Goal: Task Accomplishment & Management: Use online tool/utility

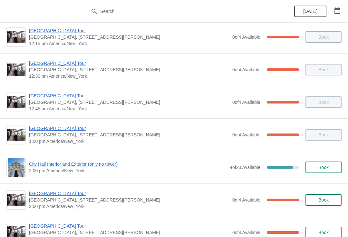
scroll to position [396, 0]
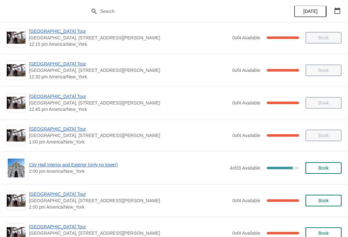
click at [87, 165] on span "City Hall Interior and Exterior (only no tower)" at bounding box center [127, 164] width 197 height 6
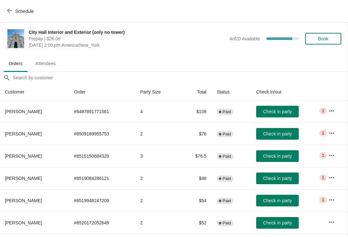
scroll to position [0, 0]
click at [290, 176] on span "Check in party" at bounding box center [277, 178] width 29 height 5
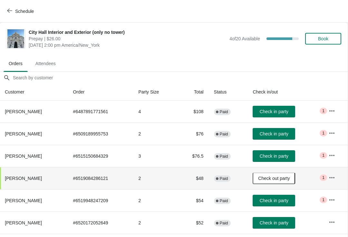
click at [18, 9] on span "Schedule" at bounding box center [24, 11] width 19 height 5
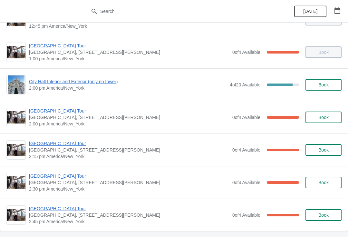
scroll to position [479, 0]
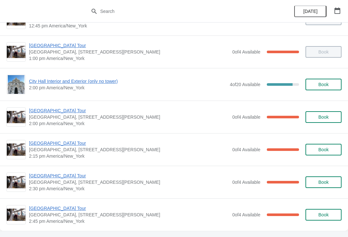
click at [69, 208] on span "[GEOGRAPHIC_DATA] Tour" at bounding box center [129, 208] width 200 height 6
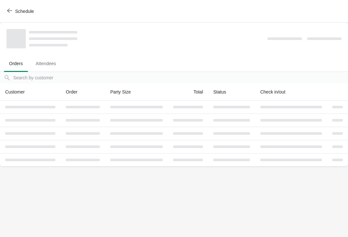
scroll to position [0, 0]
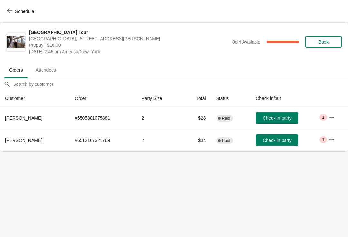
click at [286, 113] on button "Check in party" at bounding box center [277, 118] width 43 height 12
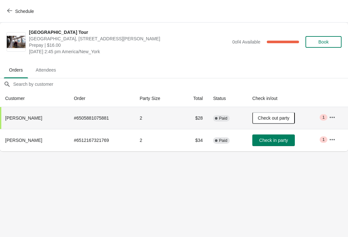
click at [15, 9] on span "Schedule" at bounding box center [24, 11] width 19 height 5
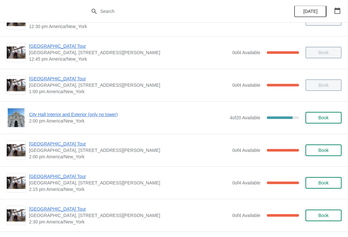
scroll to position [446, 0]
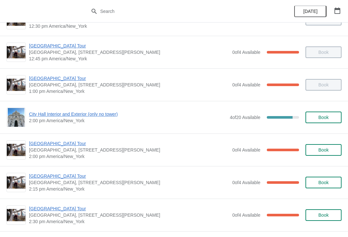
click at [92, 116] on span "City Hall Interior and Exterior (only no tower)" at bounding box center [127, 114] width 197 height 6
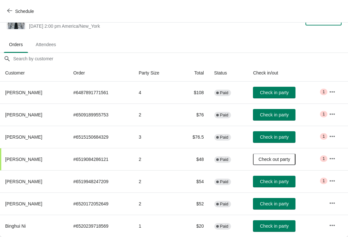
scroll to position [0, 0]
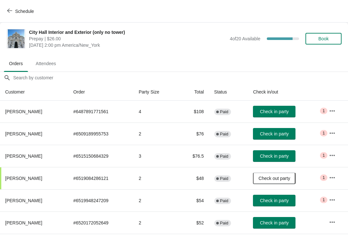
click at [288, 134] on span "Check in party" at bounding box center [274, 133] width 29 height 5
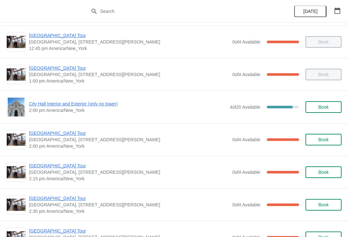
scroll to position [456, 0]
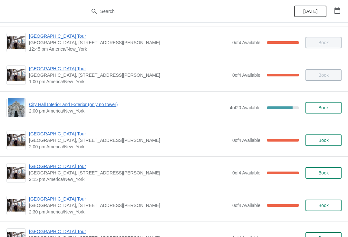
click at [60, 133] on span "[GEOGRAPHIC_DATA] Tour" at bounding box center [129, 133] width 200 height 6
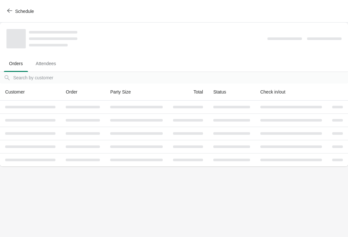
scroll to position [0, 0]
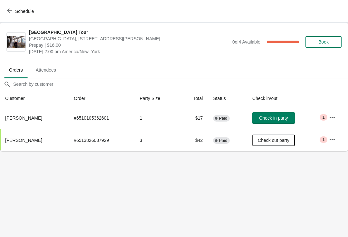
click at [16, 9] on span "Schedule" at bounding box center [24, 11] width 19 height 5
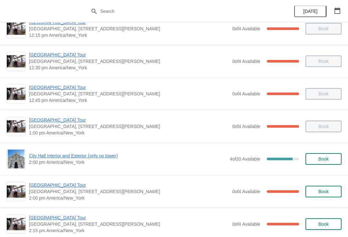
scroll to position [405, 0]
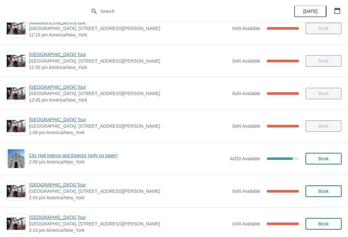
click at [64, 155] on span "City Hall Interior and Exterior (only no tower)" at bounding box center [127, 155] width 197 height 6
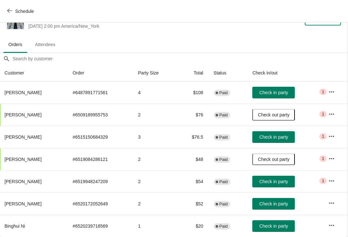
scroll to position [19, 0]
click at [285, 135] on span "Check in party" at bounding box center [274, 136] width 29 height 5
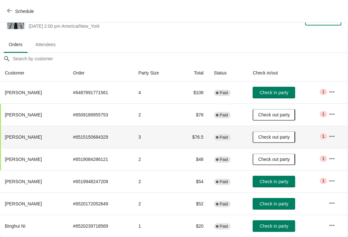
click at [288, 93] on span "Check in party" at bounding box center [274, 92] width 29 height 5
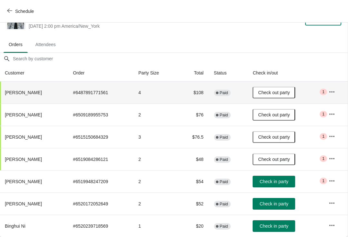
click at [284, 180] on span "Check in party" at bounding box center [274, 181] width 29 height 5
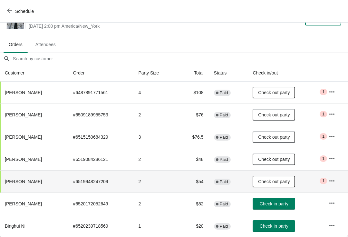
click at [19, 7] on button "Schedule" at bounding box center [21, 11] width 36 height 12
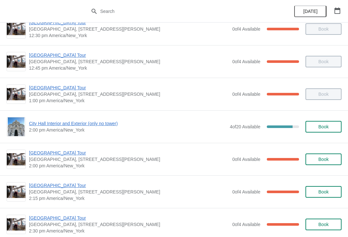
scroll to position [438, 0]
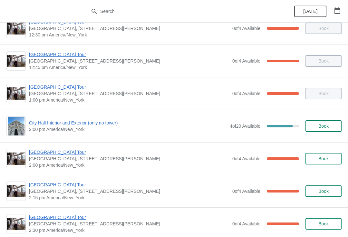
click at [66, 185] on span "[GEOGRAPHIC_DATA] Tour" at bounding box center [129, 184] width 200 height 6
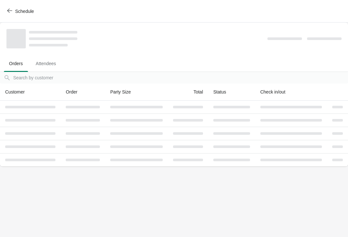
scroll to position [0, 0]
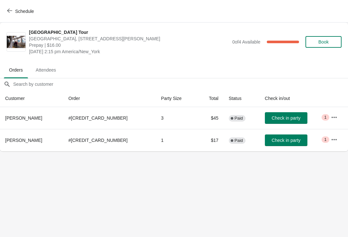
click at [286, 140] on span "Check in party" at bounding box center [285, 140] width 29 height 5
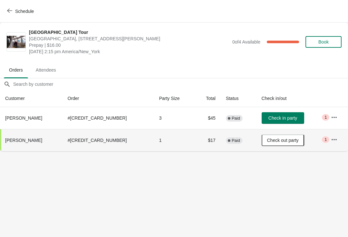
click at [24, 10] on span "Schedule" at bounding box center [24, 11] width 19 height 5
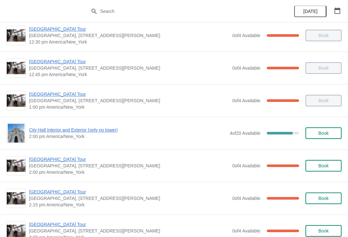
scroll to position [434, 0]
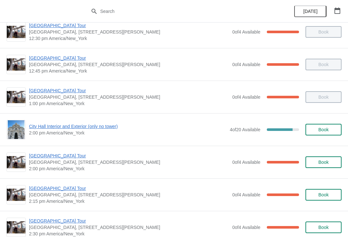
click at [72, 158] on span "[GEOGRAPHIC_DATA] Tour" at bounding box center [129, 155] width 200 height 6
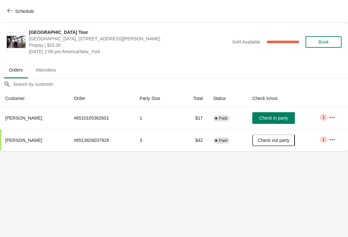
scroll to position [0, 0]
click at [288, 117] on span "Check in party" at bounding box center [273, 117] width 29 height 5
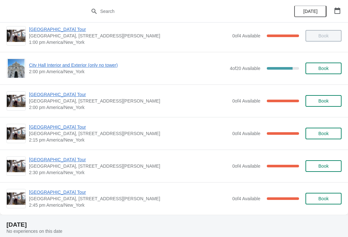
scroll to position [492, 0]
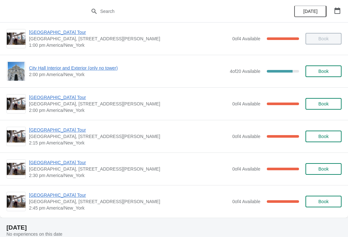
click at [67, 132] on span "[GEOGRAPHIC_DATA] Tour" at bounding box center [129, 130] width 200 height 6
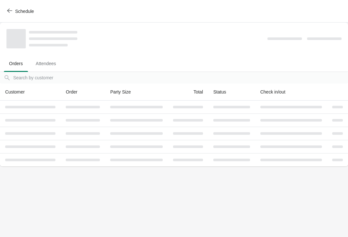
scroll to position [0, 0]
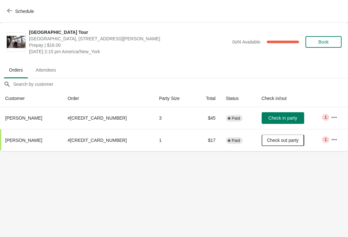
click at [273, 123] on button "Check in party" at bounding box center [283, 118] width 43 height 12
